Goal: Task Accomplishment & Management: Use online tool/utility

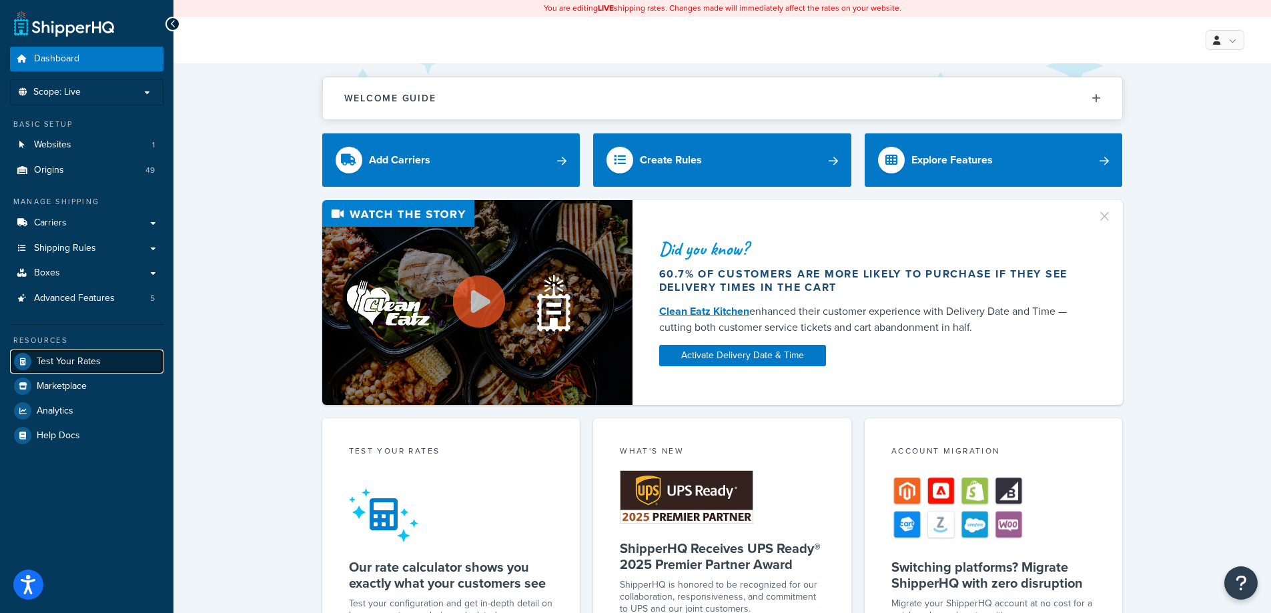
click at [71, 366] on span "Test Your Rates" at bounding box center [69, 361] width 64 height 11
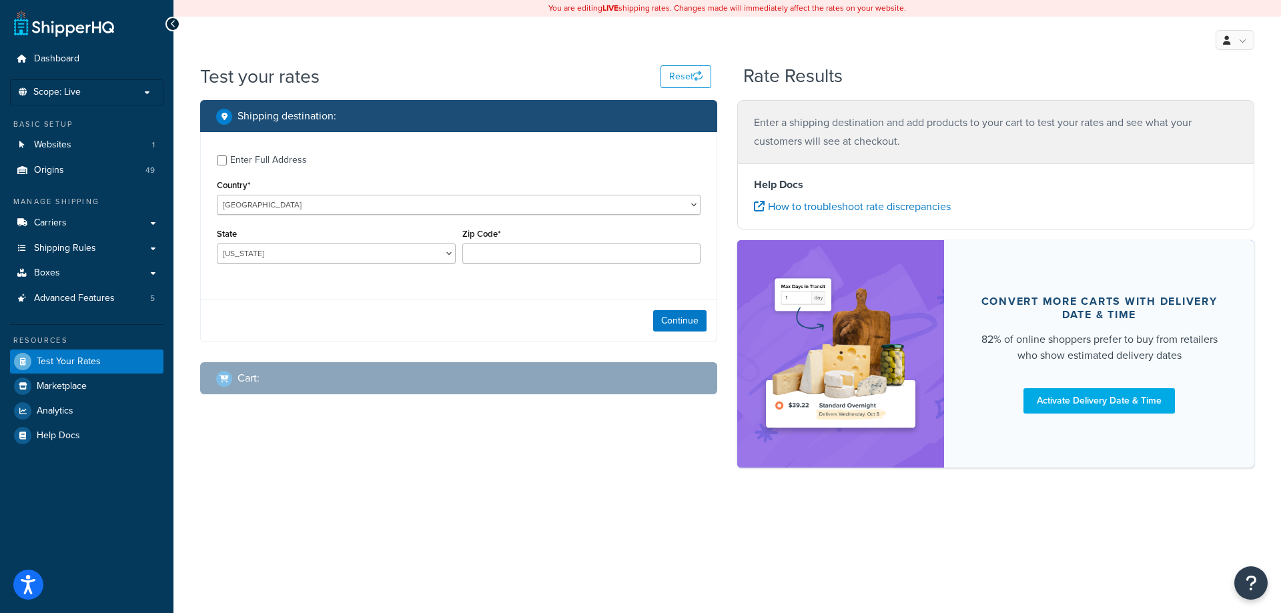
click at [268, 161] on div "Enter Full Address" at bounding box center [268, 160] width 77 height 19
click at [227, 161] on input "Enter Full Address" at bounding box center [222, 160] width 10 height 10
checkbox input "true"
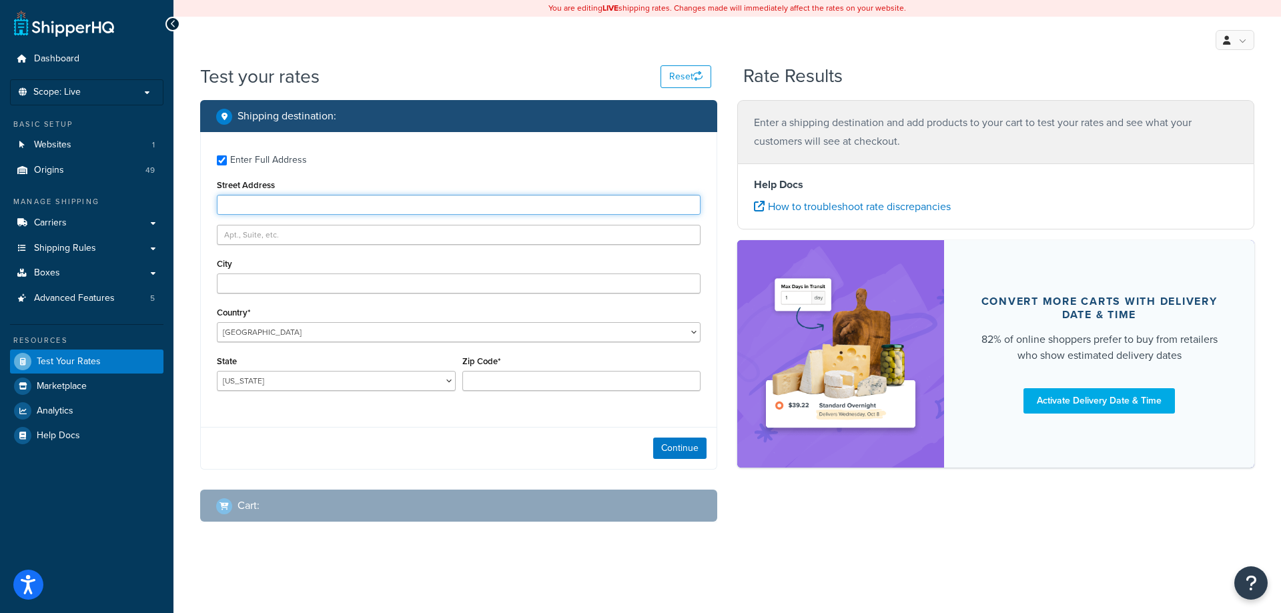
click at [266, 197] on input "Street Address" at bounding box center [459, 205] width 484 height 20
type input "[STREET_ADDRESS]"
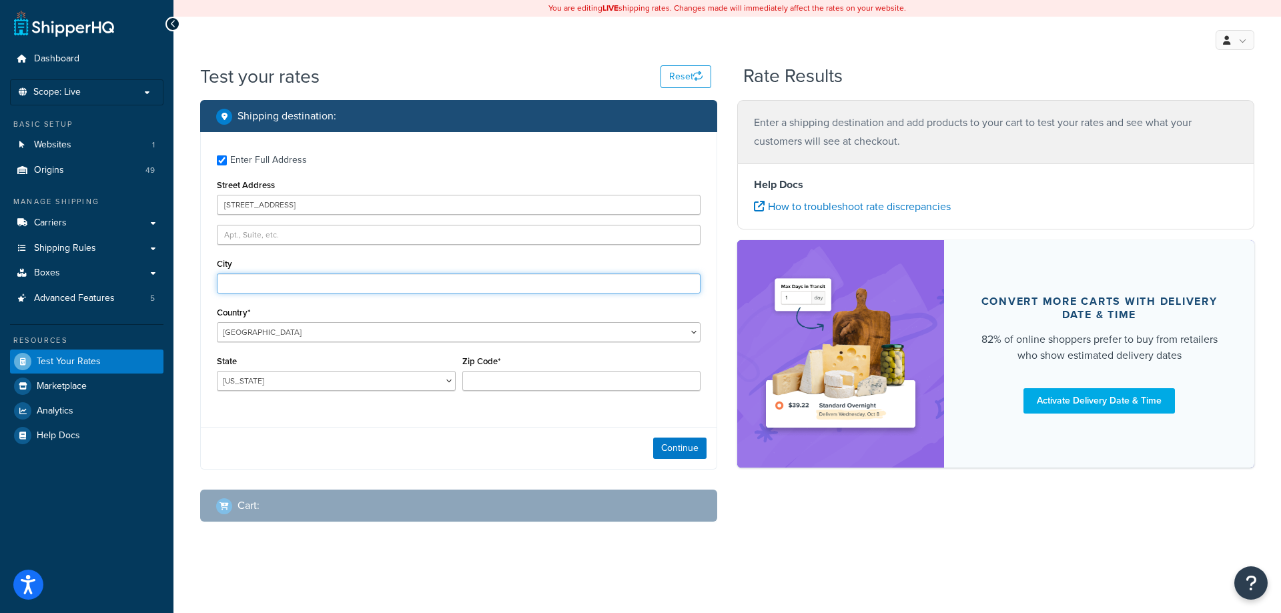
type input "Charlotte"
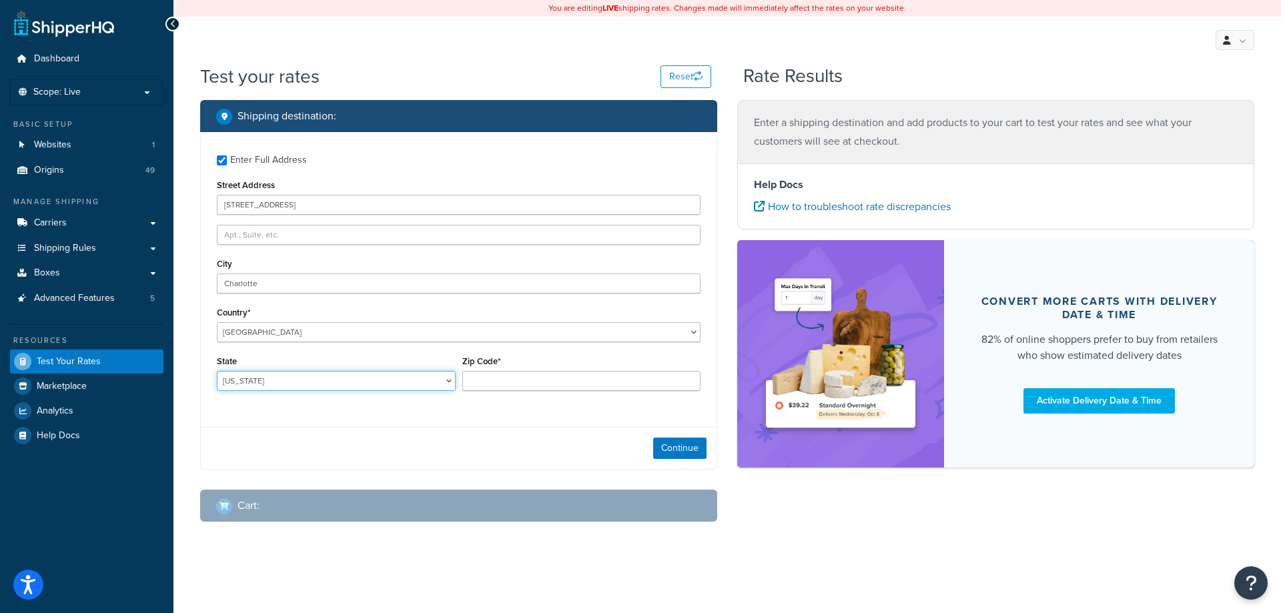
select select "NC"
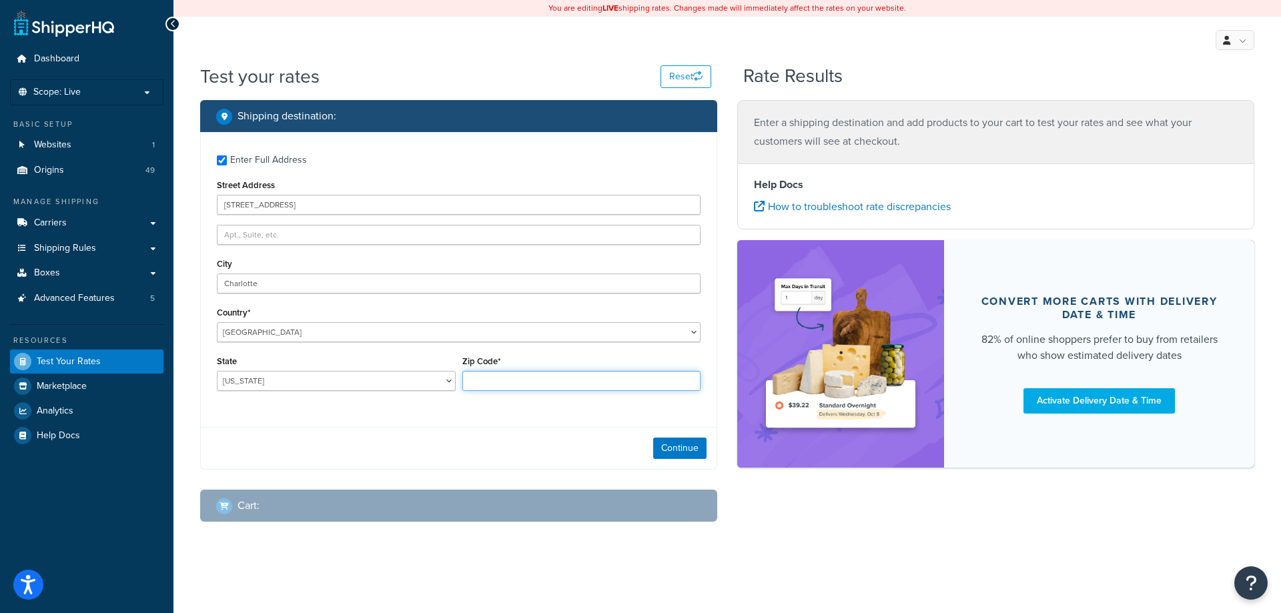
type input "28209"
click at [409, 167] on label "Enter Full Address" at bounding box center [465, 158] width 470 height 21
click at [227, 165] on input "Enter Full Address" at bounding box center [222, 160] width 10 height 10
checkbox input "false"
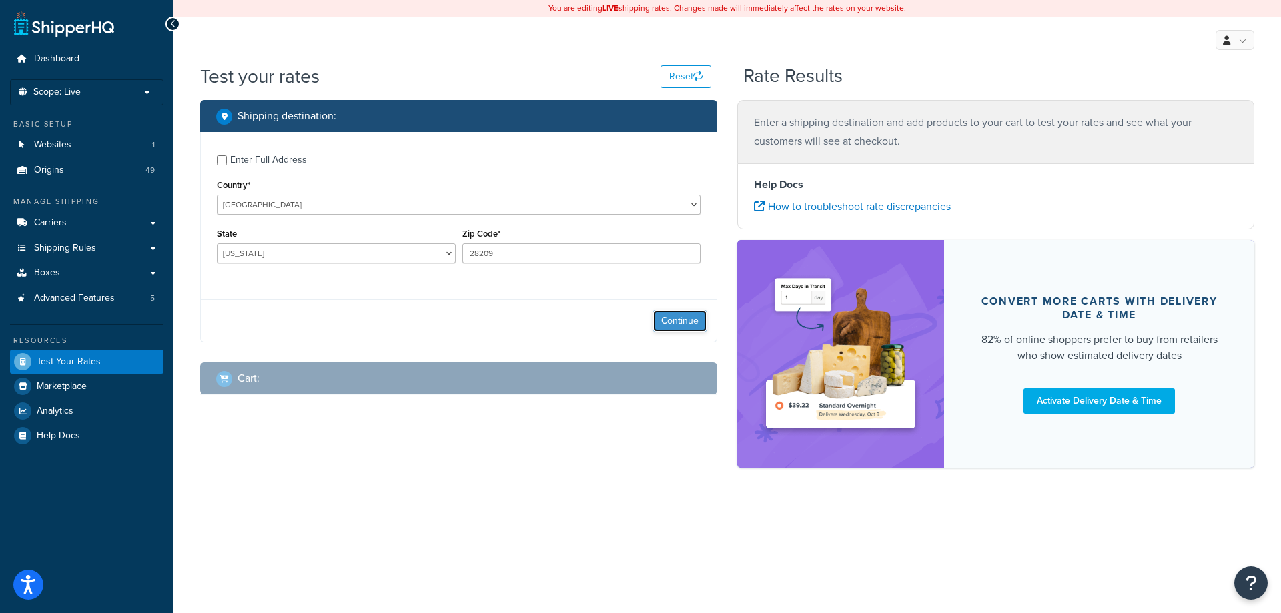
click at [662, 316] on button "Continue" at bounding box center [679, 320] width 53 height 21
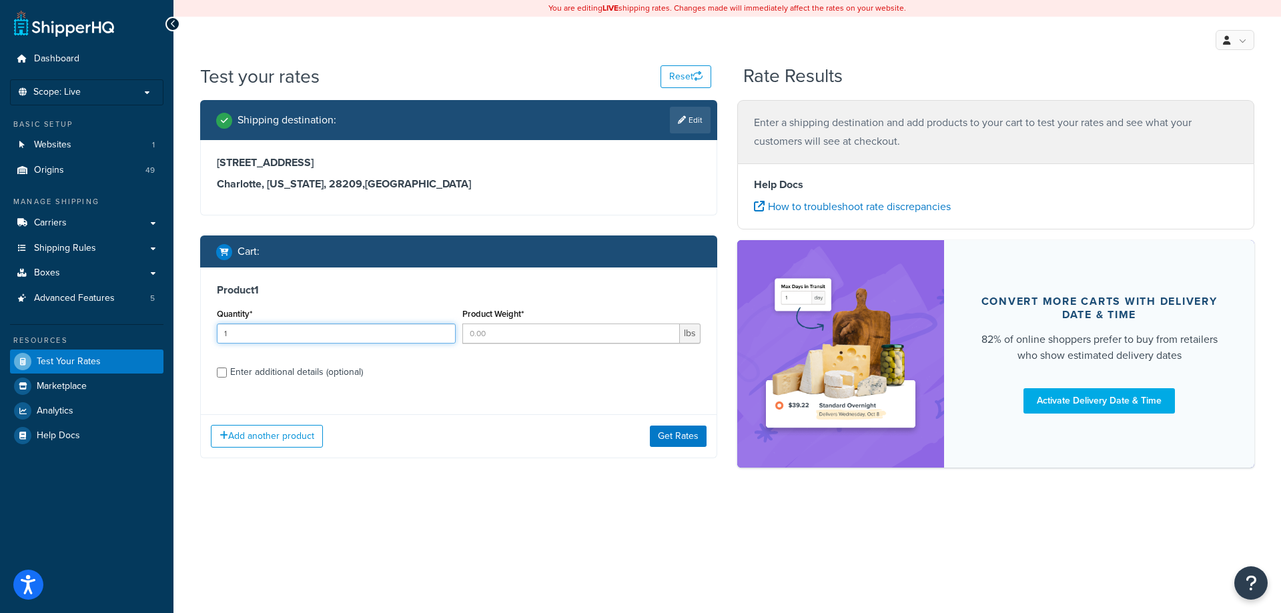
type input "1"
click at [440, 333] on input "1" at bounding box center [336, 334] width 239 height 20
click at [490, 332] on input "Product Weight*" at bounding box center [571, 334] width 218 height 20
type input "1"
click at [318, 374] on div "Enter additional details (optional)" at bounding box center [296, 372] width 133 height 19
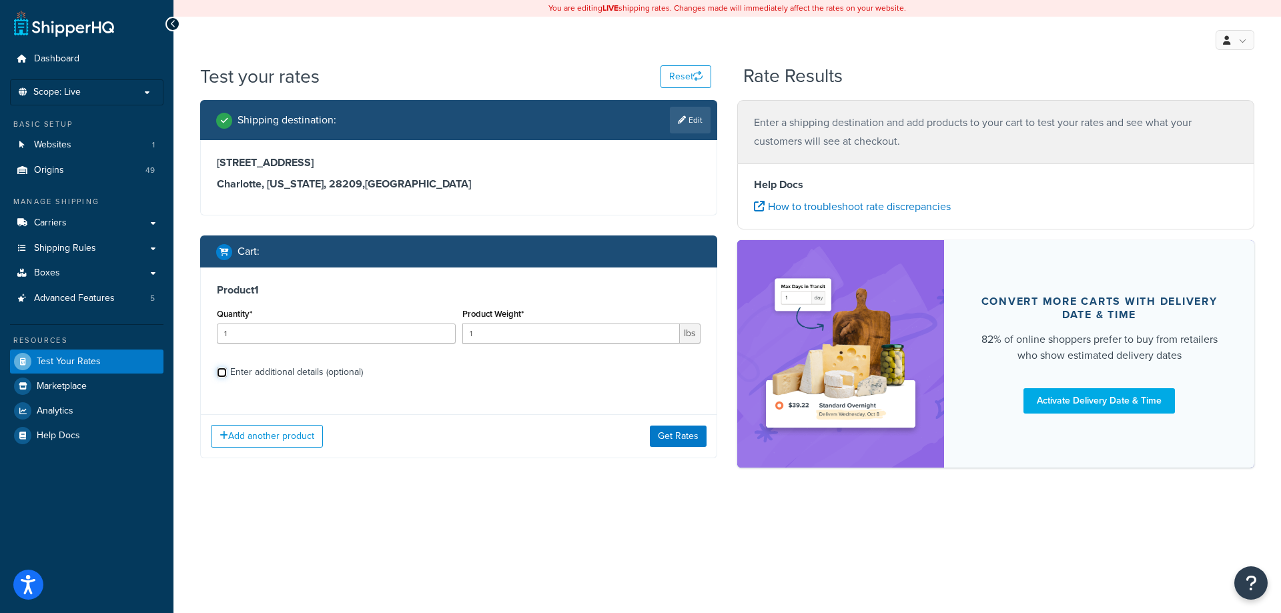
click at [227, 374] on input "Enter additional details (optional)" at bounding box center [222, 373] width 10 height 10
checkbox input "true"
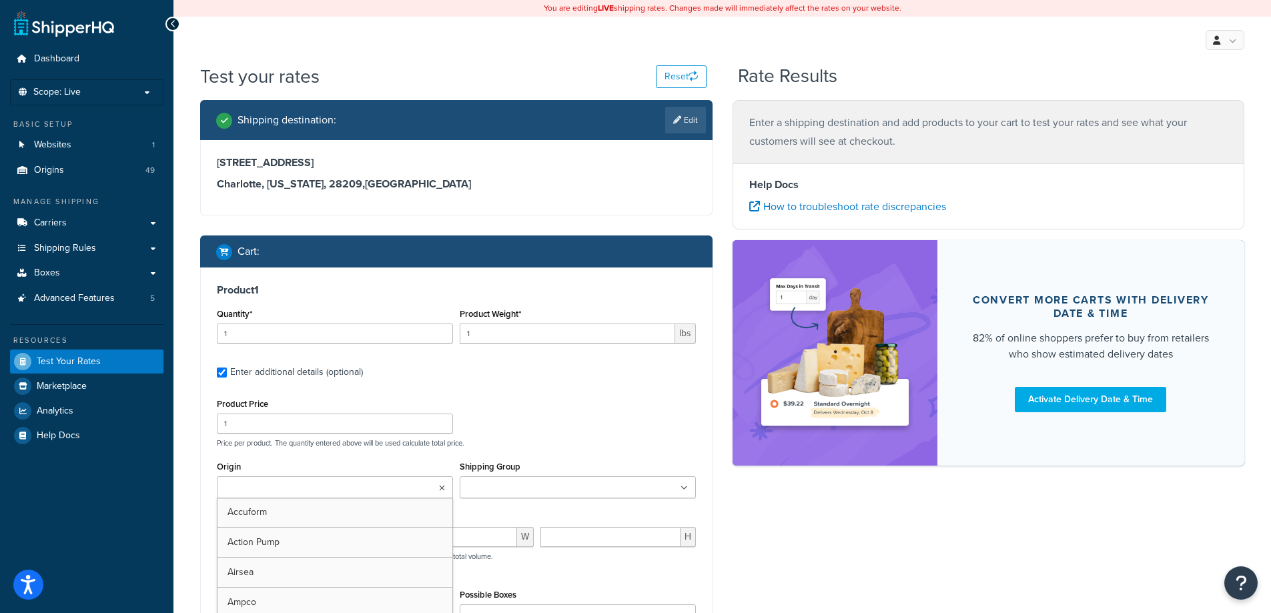
click at [352, 491] on ul at bounding box center [335, 487] width 236 height 22
type input "[PERSON_NAME]"
click at [578, 408] on div "Product Price 1 Price per product. The quantity entered above will be used calc…" at bounding box center [456, 421] width 486 height 53
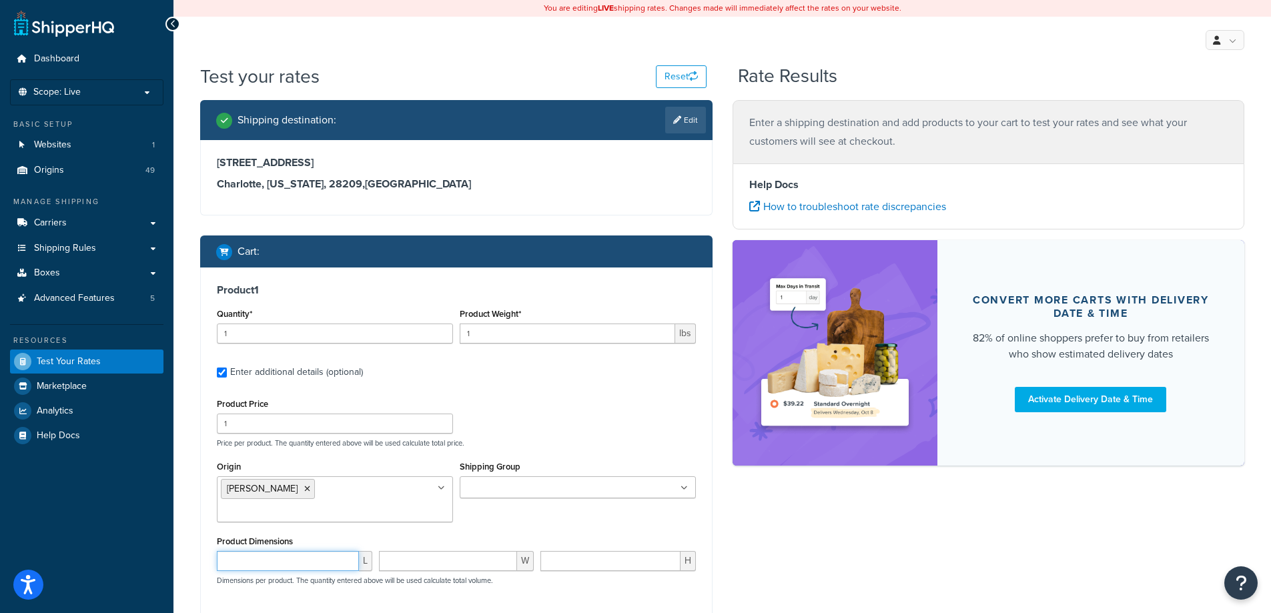
click at [326, 551] on input "number" at bounding box center [288, 561] width 142 height 20
type input "5"
click at [809, 541] on div "Shipping destination : Edit [STREET_ADDRESS][US_STATE] Cart : Product 1 Quantit…" at bounding box center [722, 448] width 1064 height 697
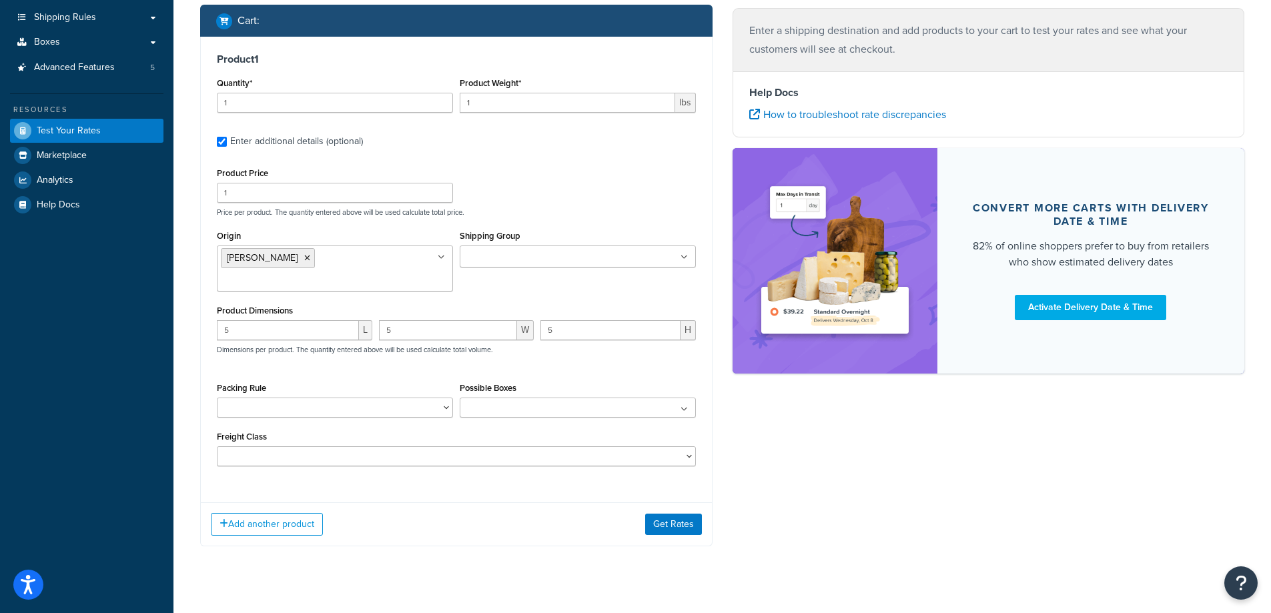
scroll to position [232, 0]
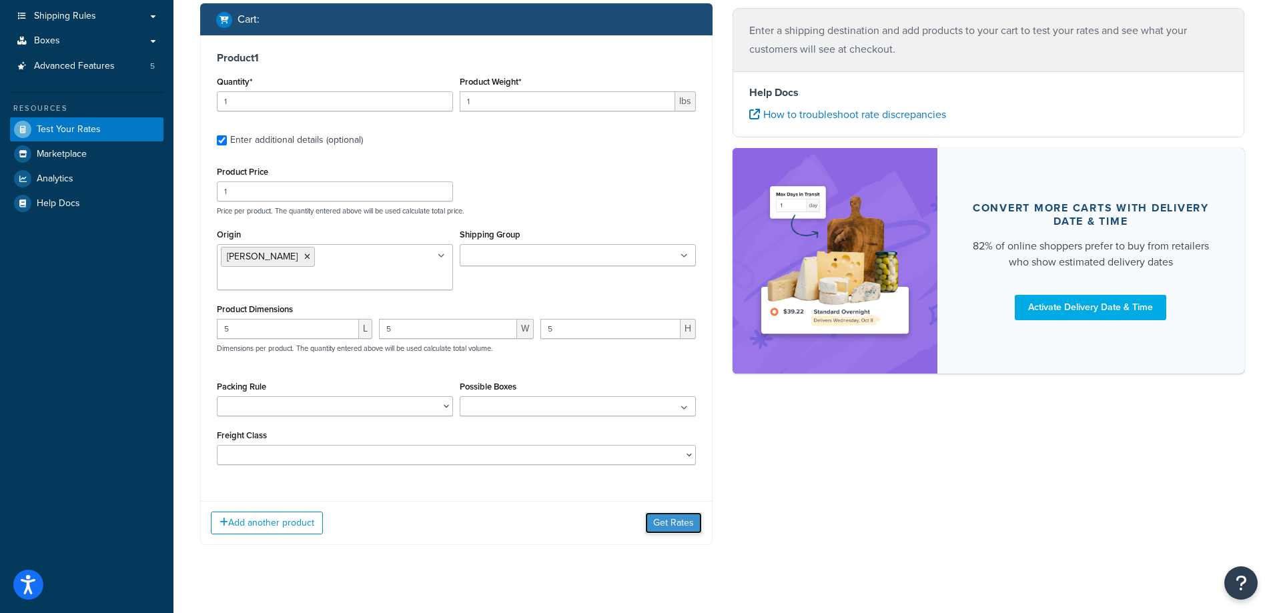
click at [690, 512] on button "Get Rates" at bounding box center [673, 522] width 57 height 21
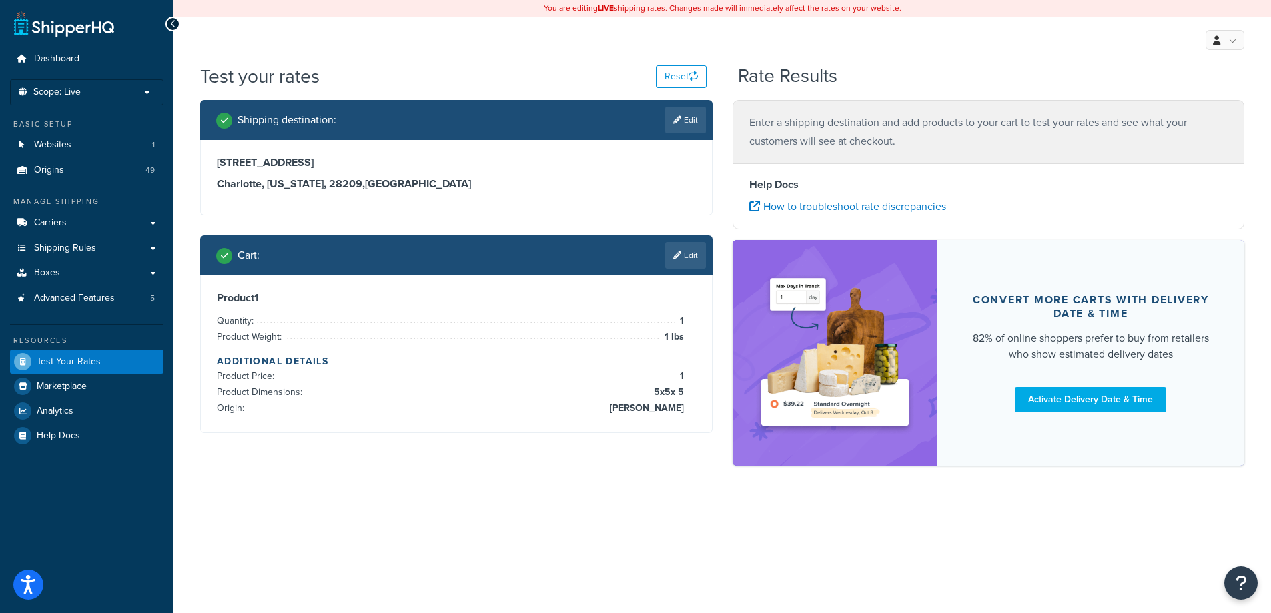
scroll to position [0, 0]
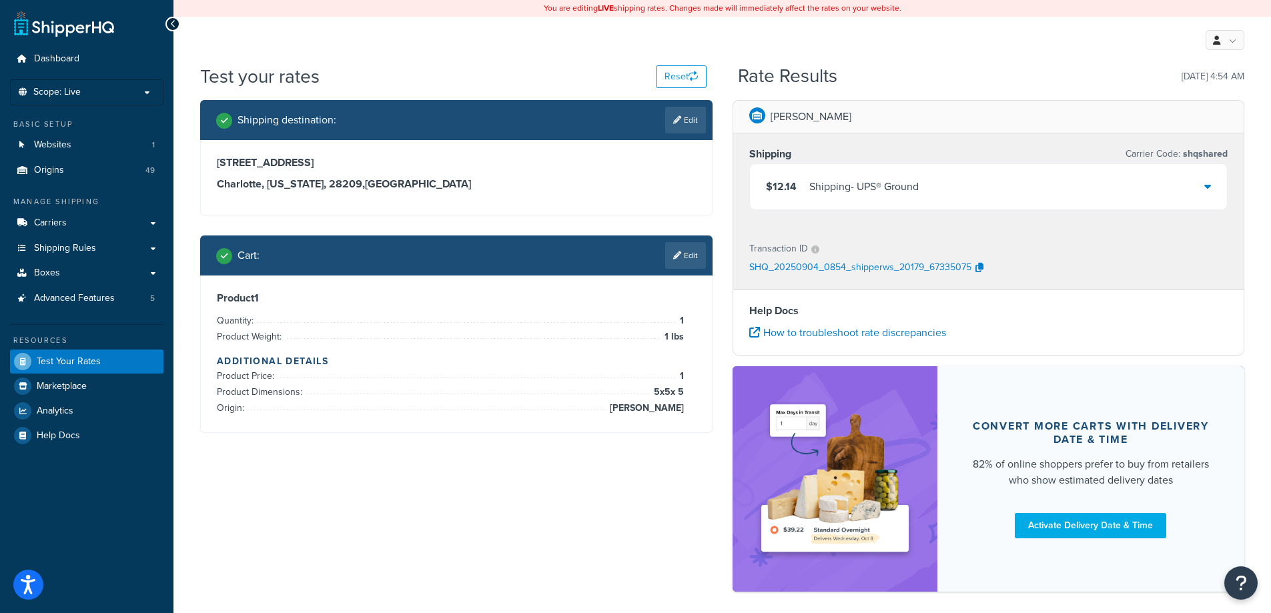
click at [316, 551] on div "Shipping destination : Edit [STREET_ADDRESS][US_STATE] Cart : Edit Product 1 Qu…" at bounding box center [722, 352] width 1064 height 505
